Goal: Information Seeking & Learning: Learn about a topic

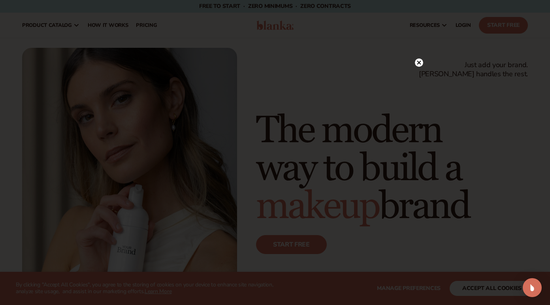
click at [418, 62] on icon at bounding box center [419, 62] width 4 height 4
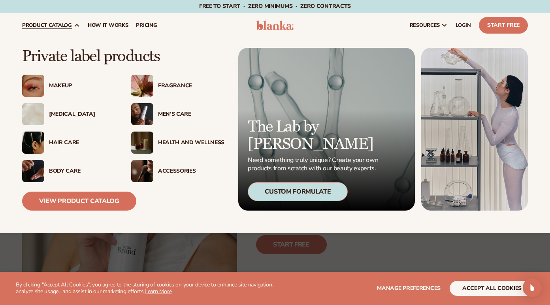
click at [169, 113] on div "Men’s Care" at bounding box center [191, 114] width 66 height 7
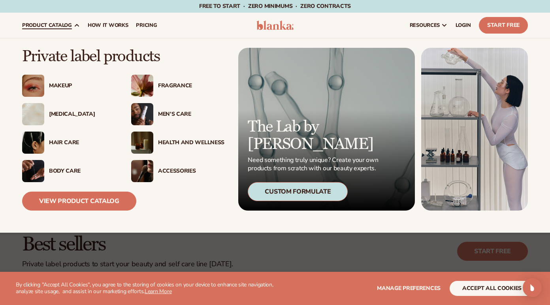
click at [176, 169] on div "Accessories" at bounding box center [191, 171] width 66 height 7
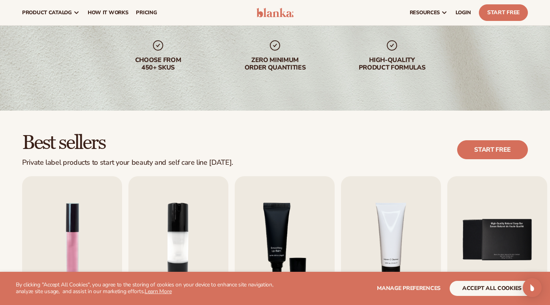
scroll to position [13, 0]
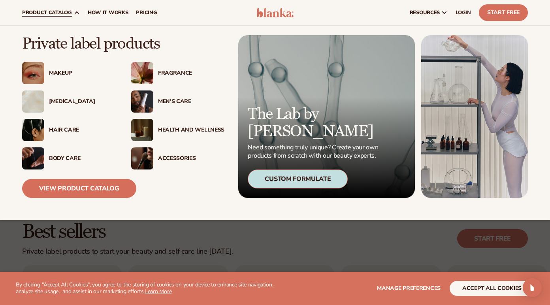
click at [63, 159] on div "Body Care" at bounding box center [82, 158] width 66 height 7
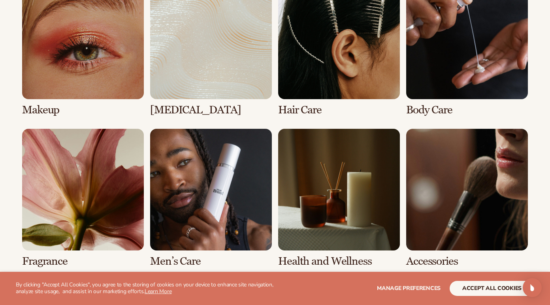
scroll to position [628, 0]
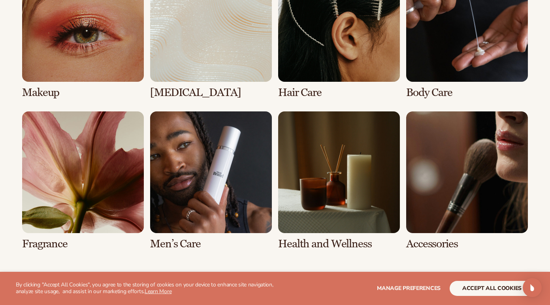
click at [345, 190] on link "7 / 8" at bounding box center [339, 180] width 122 height 139
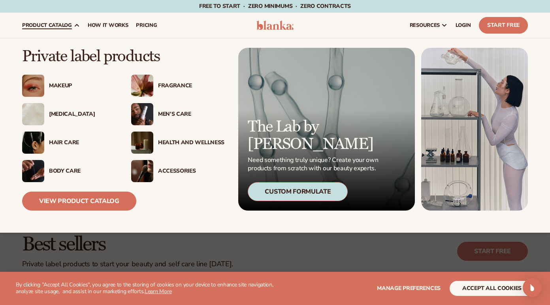
click at [165, 143] on div "Health And Wellness" at bounding box center [191, 142] width 66 height 7
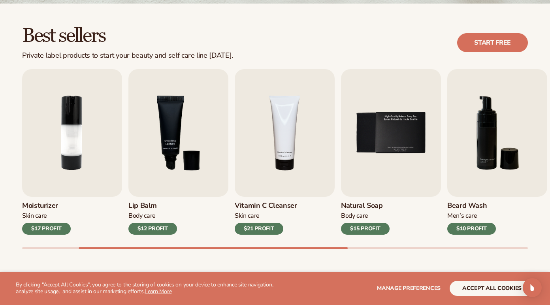
scroll to position [212, 0]
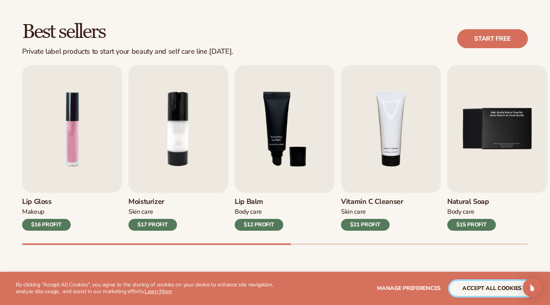
click at [472, 290] on button "accept all cookies" at bounding box center [491, 288] width 84 height 15
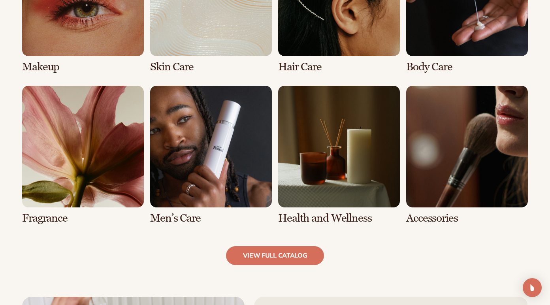
scroll to position [658, 0]
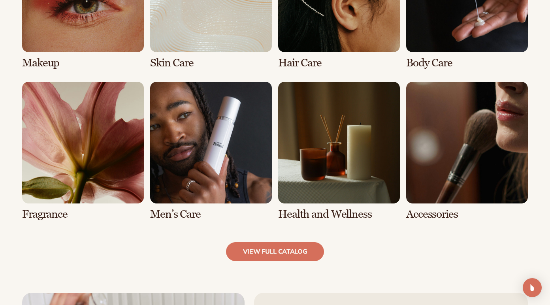
click at [321, 160] on link "7 / 8" at bounding box center [339, 151] width 122 height 139
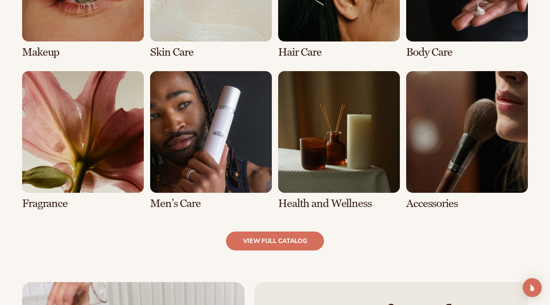
scroll to position [672, 0]
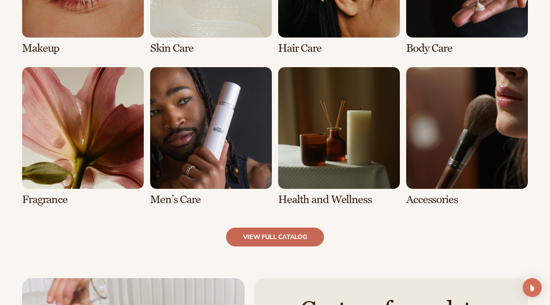
click at [280, 245] on link "view full catalog" at bounding box center [275, 236] width 98 height 19
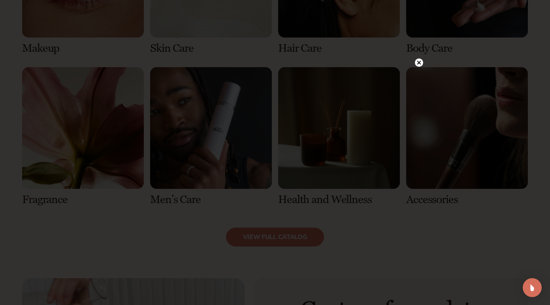
click at [420, 63] on icon at bounding box center [419, 62] width 4 height 4
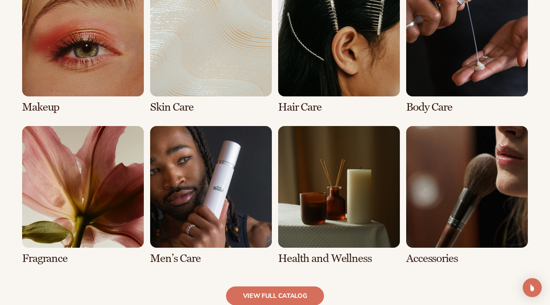
scroll to position [667, 0]
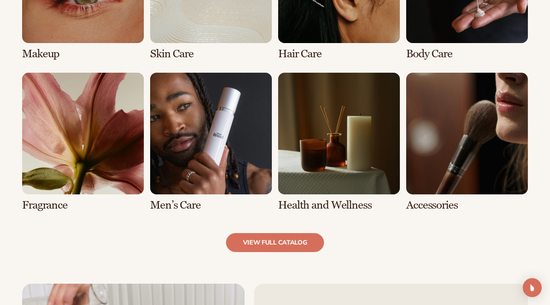
click at [219, 167] on link "6 / 8" at bounding box center [211, 142] width 122 height 139
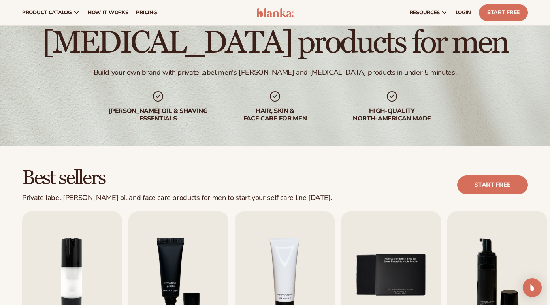
scroll to position [56, 0]
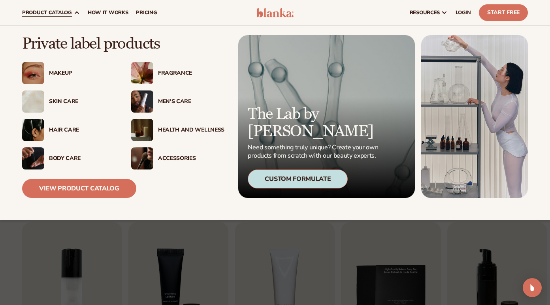
click at [171, 157] on div "Accessories" at bounding box center [191, 158] width 66 height 7
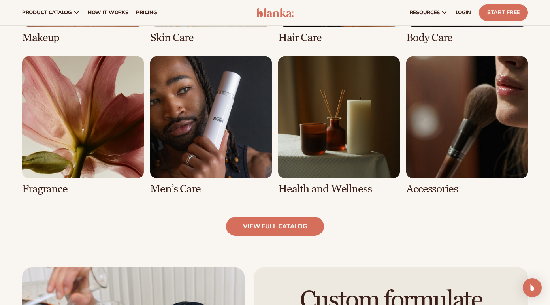
scroll to position [677, 0]
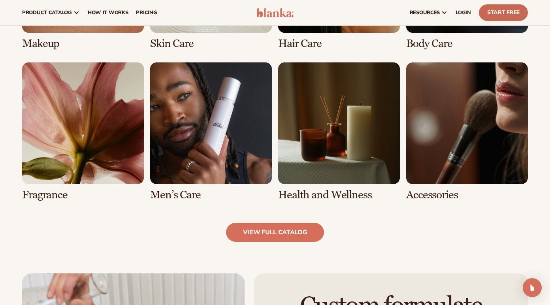
click at [505, 13] on link "Start Free" at bounding box center [503, 12] width 49 height 17
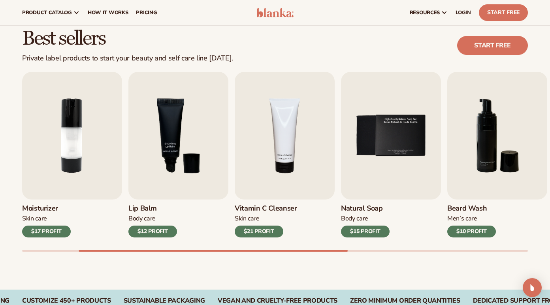
scroll to position [150, 0]
